Goal: Task Accomplishment & Management: Use online tool/utility

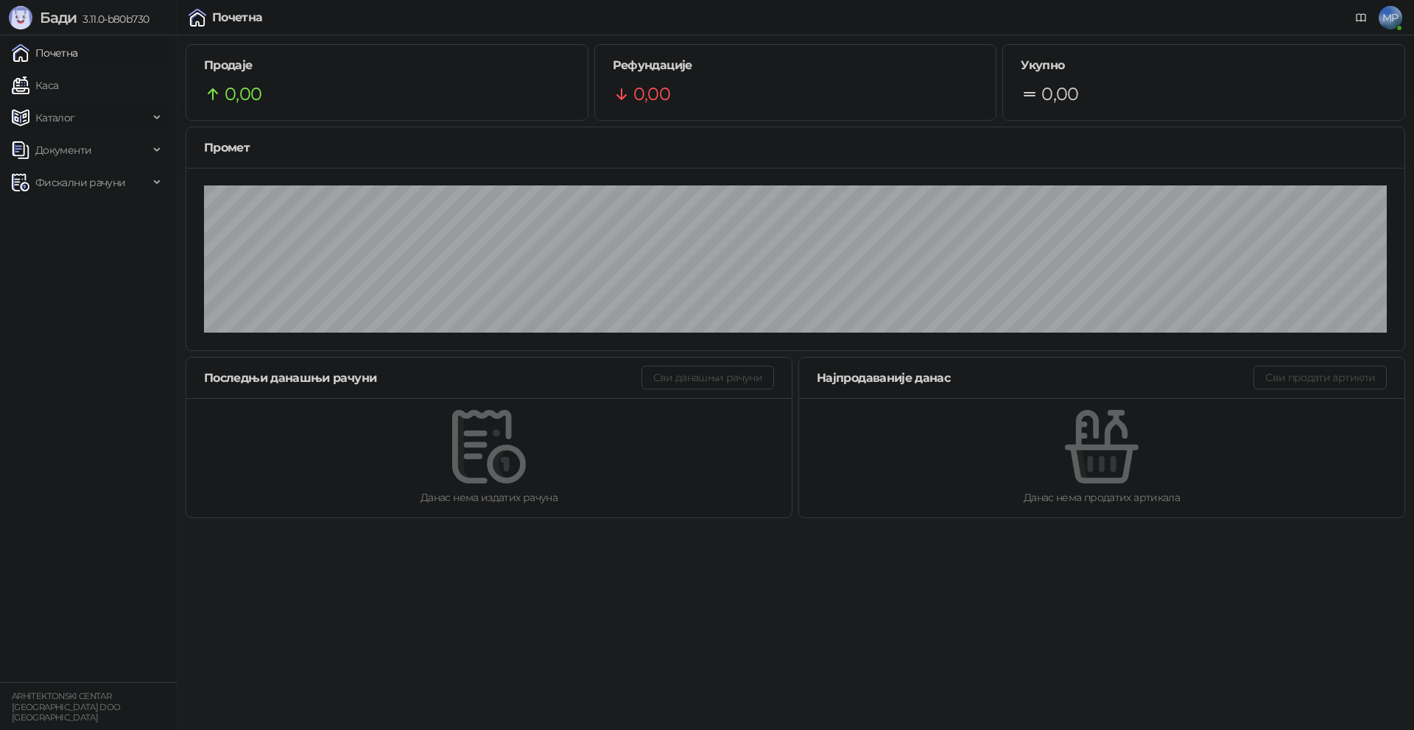
click at [54, 89] on link "Каса" at bounding box center [35, 85] width 46 height 29
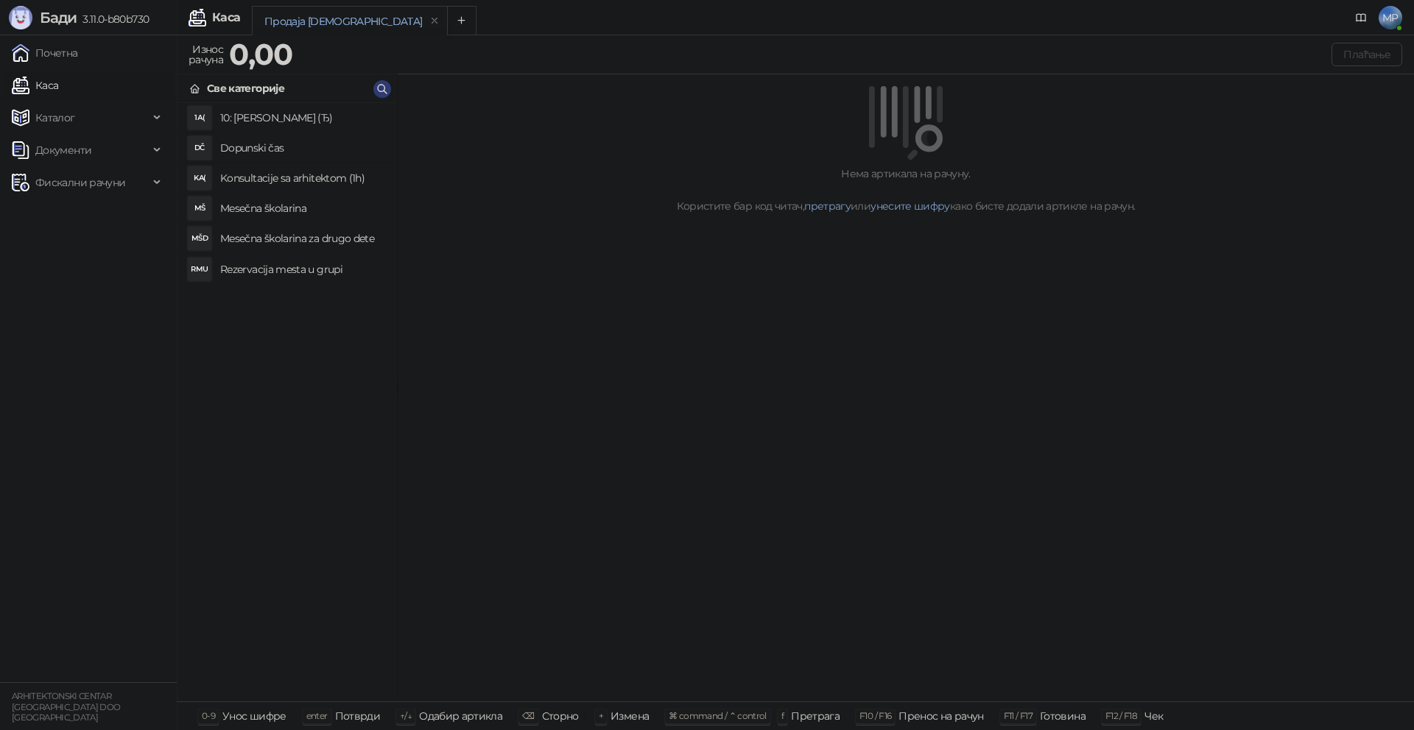
click at [261, 263] on h4 "Rezervacija mesta u grupi" at bounding box center [302, 270] width 165 height 24
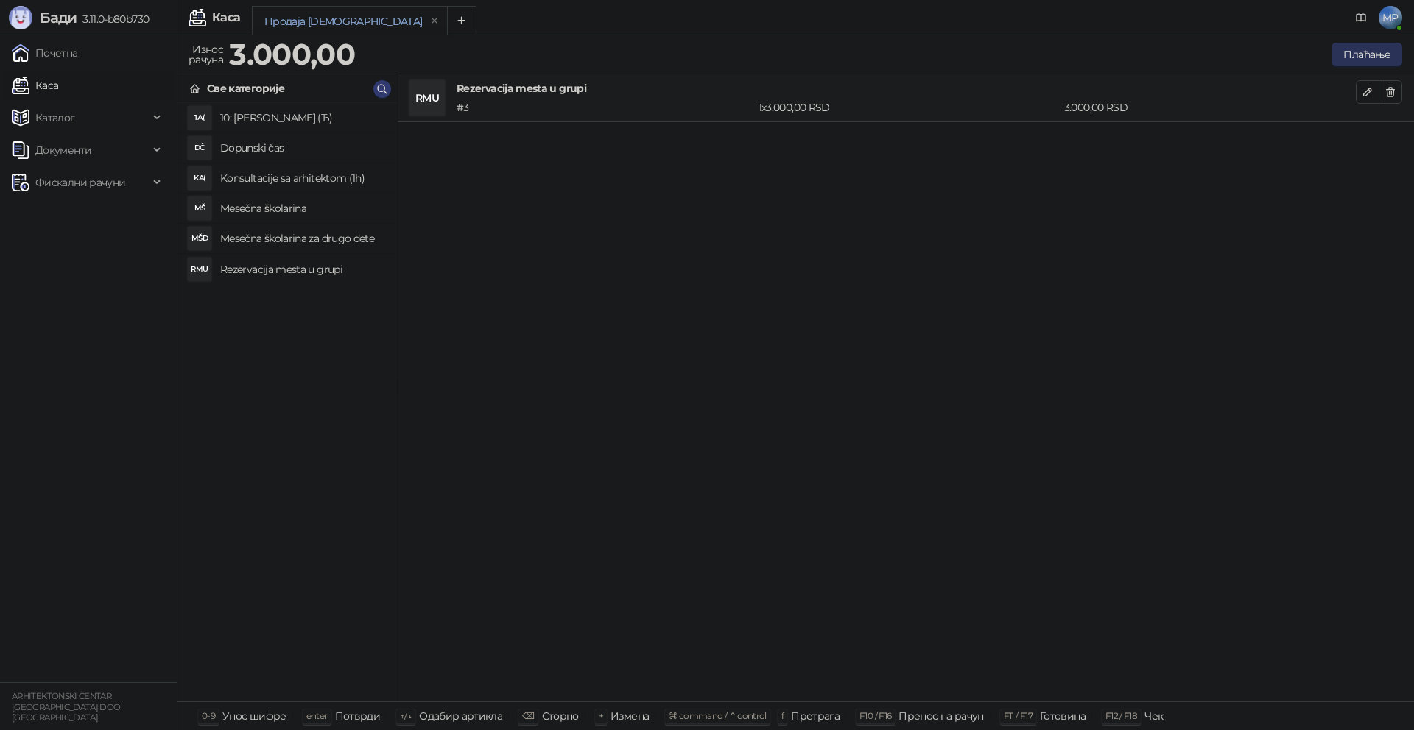
click at [1388, 49] on button "Плаћање" at bounding box center [1366, 55] width 71 height 24
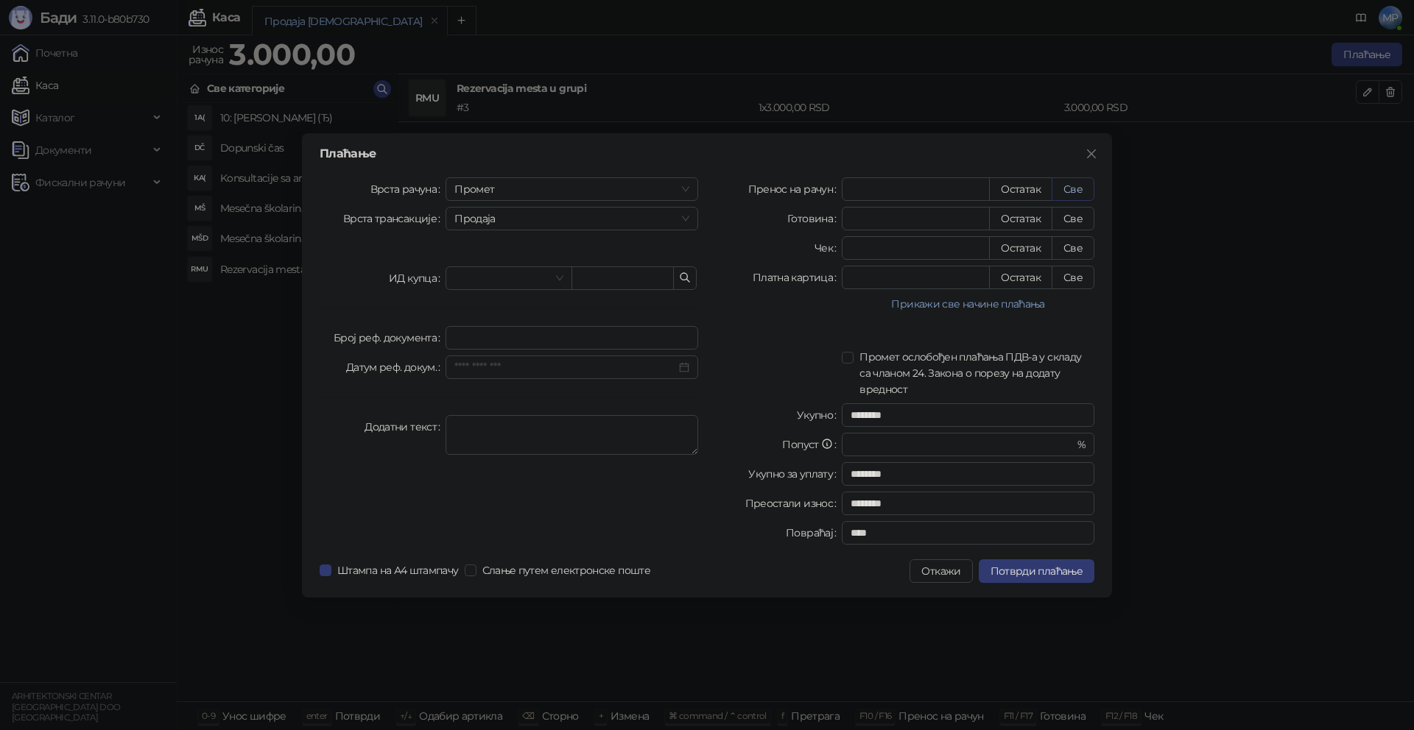
click at [1074, 188] on button "Све" at bounding box center [1072, 189] width 43 height 24
type input "****"
click at [1071, 568] on span "Потврди плаћање" at bounding box center [1036, 571] width 92 height 13
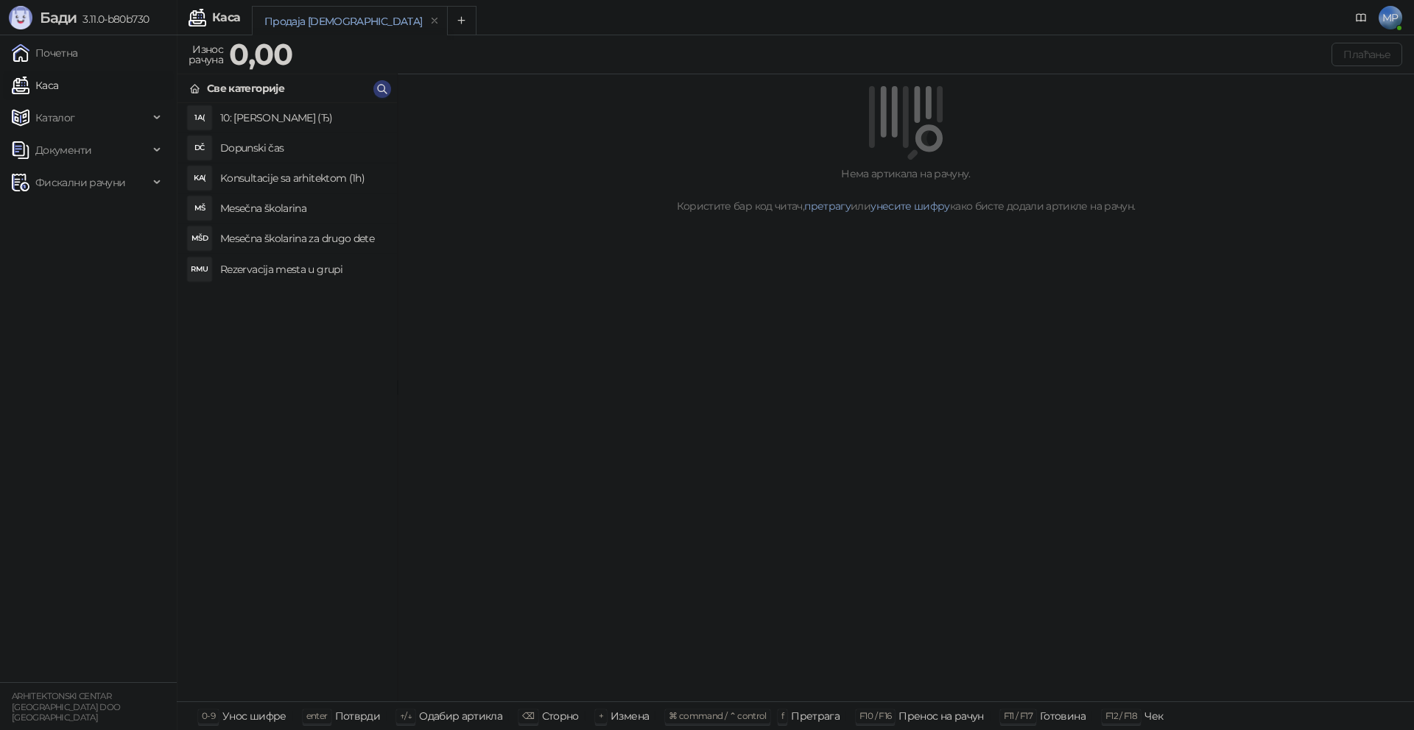
click at [306, 269] on h4 "Rezervacija mesta u grupi" at bounding box center [302, 270] width 165 height 24
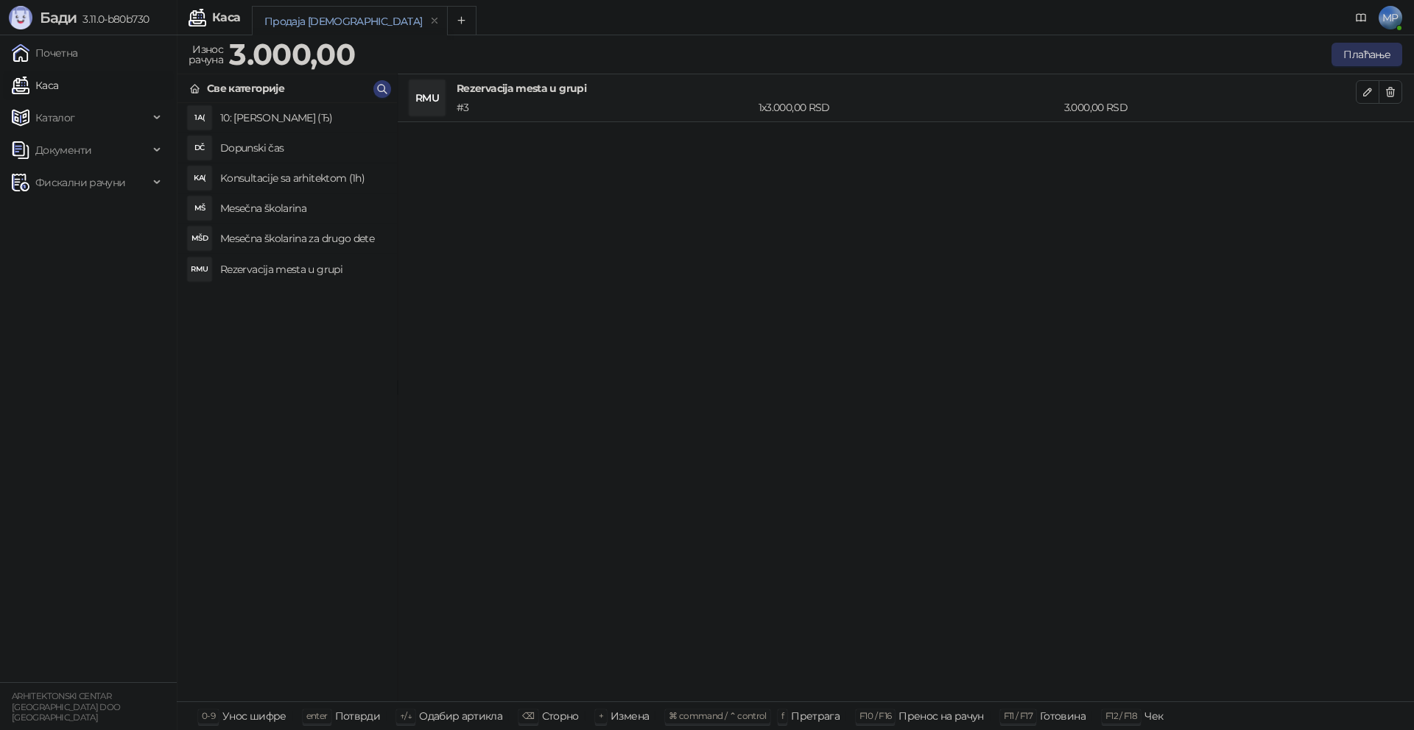
click at [1369, 54] on button "Плаћање" at bounding box center [1366, 55] width 71 height 24
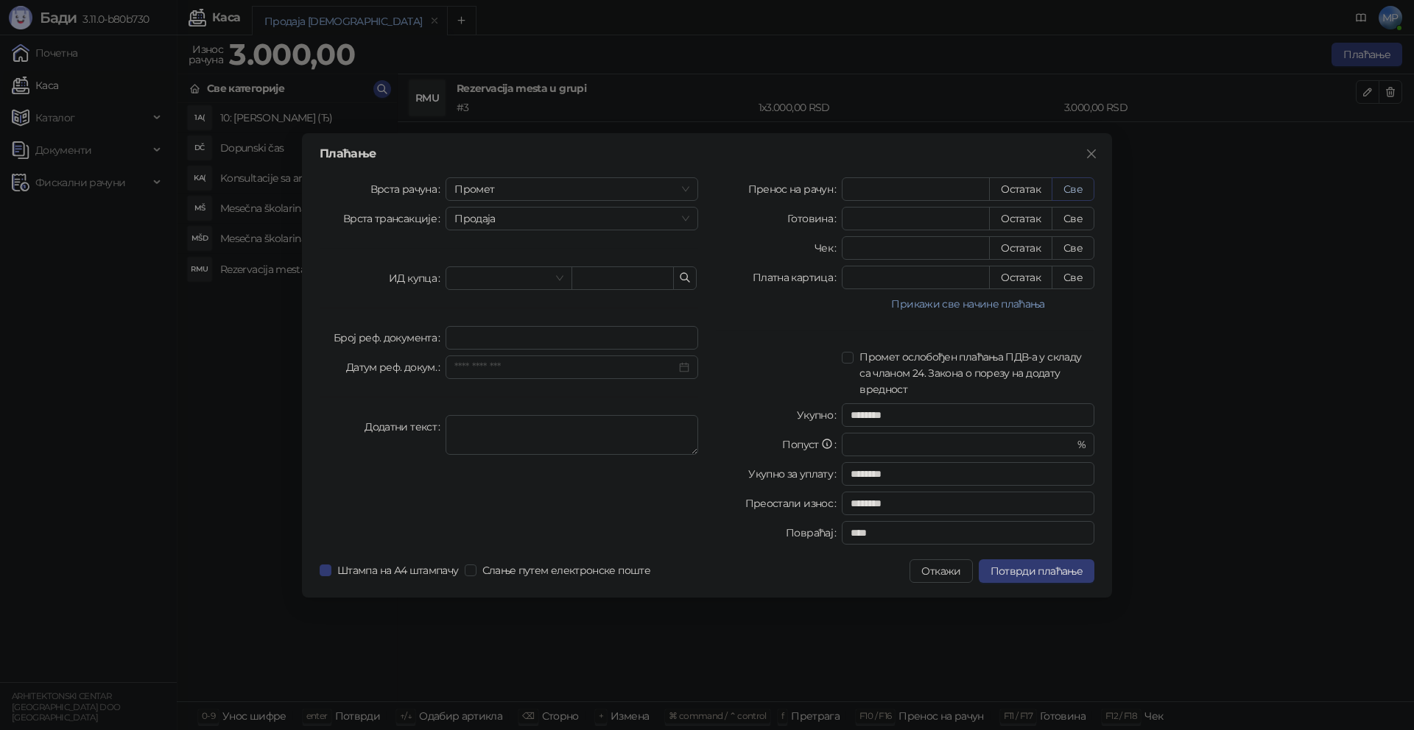
click at [1081, 184] on button "Све" at bounding box center [1072, 189] width 43 height 24
type input "****"
click at [1010, 574] on span "Потврди плаћање" at bounding box center [1036, 571] width 92 height 13
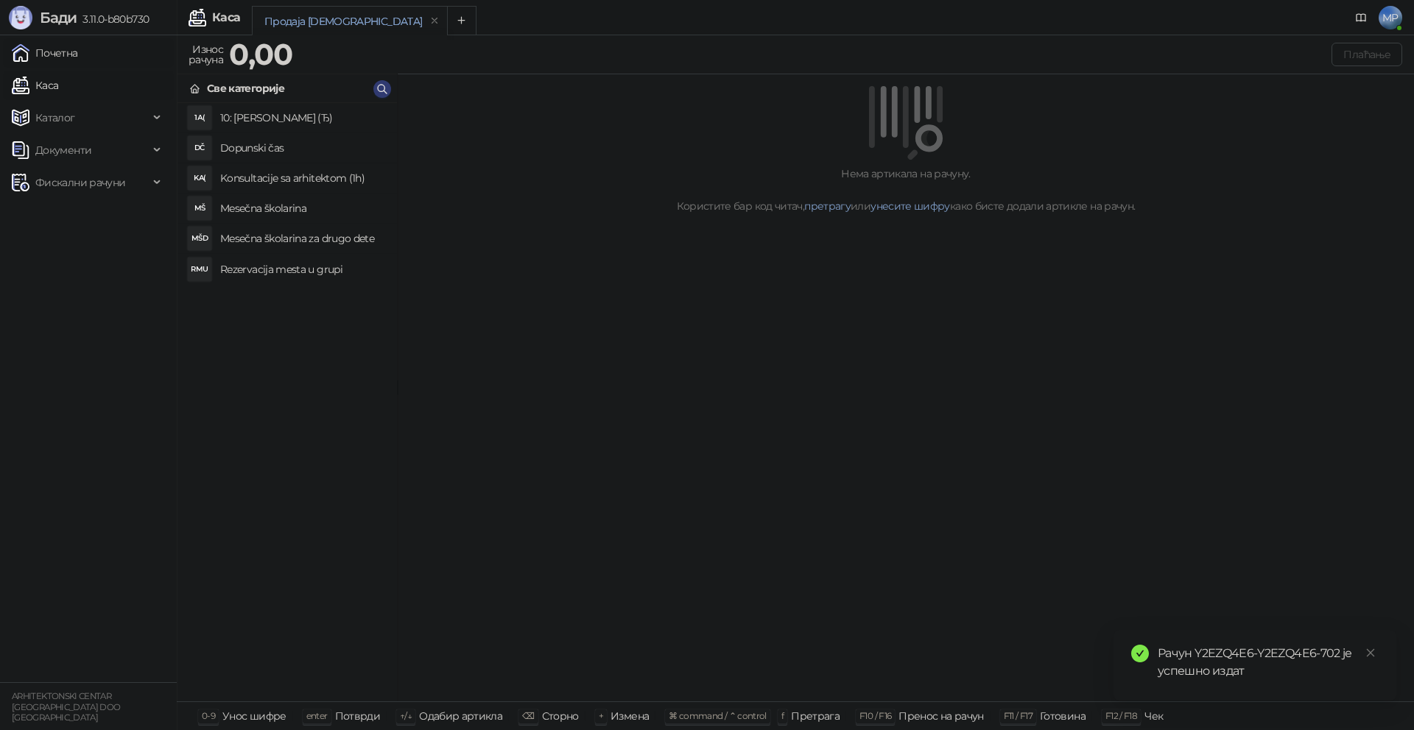
click at [65, 54] on link "Почетна" at bounding box center [45, 52] width 66 height 29
